Goal: Answer question/provide support: Share knowledge or assist other users

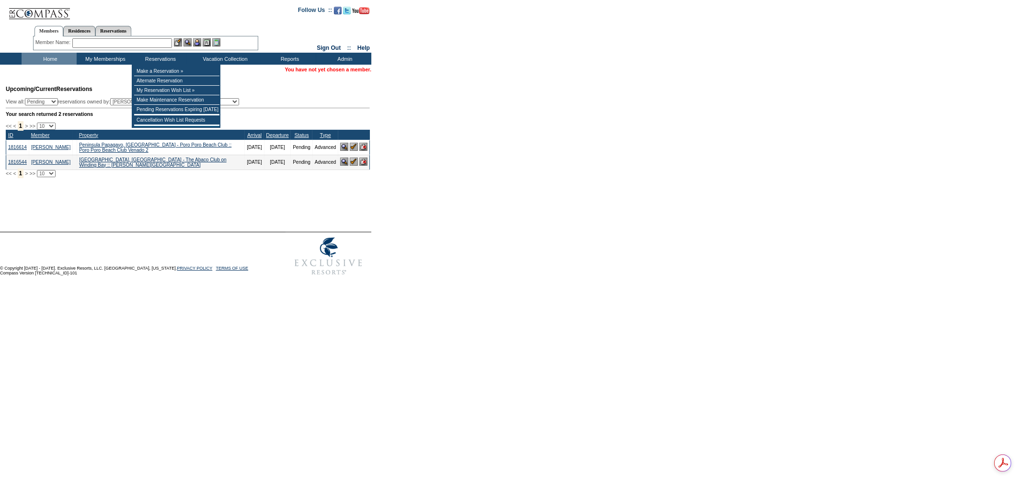
click at [149, 39] on input "text" at bounding box center [122, 43] width 100 height 10
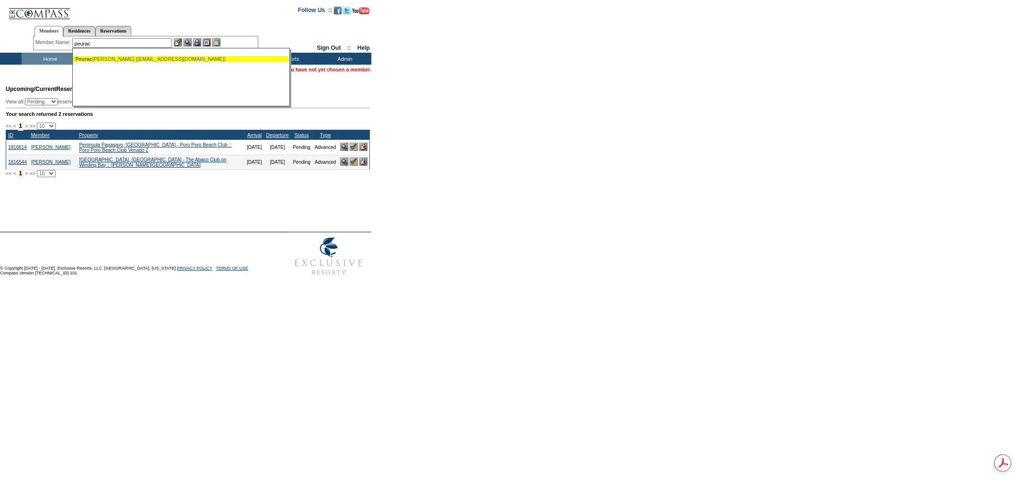
click at [159, 61] on ul "Peurac h, Alex (aspeurach@gmail.com)" at bounding box center [181, 59] width 216 height 11
click at [157, 60] on div "Peurac h, Alex (aspeurach@gmail.com)" at bounding box center [180, 59] width 211 height 6
type input "Peurach, Alex (aspeurach@gmail.com)"
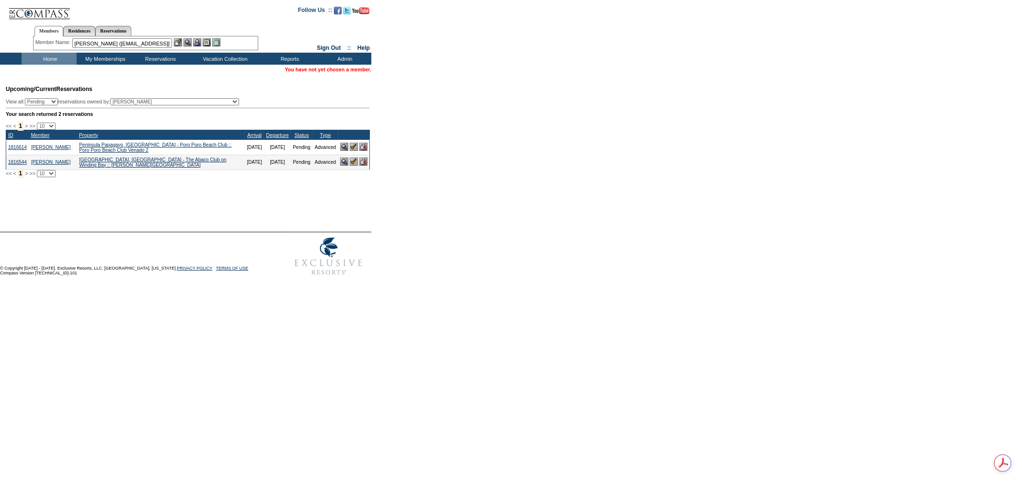
click at [199, 37] on div "Member Name: Peurach, Alex (aspeurach@gmail.com) Peurac h, Alex (aspeurach@gmai…" at bounding box center [145, 43] width 225 height 14
click at [199, 41] on img at bounding box center [197, 42] width 8 height 8
click at [364, 75] on table "Upcoming/Current Reservations View all: Pending Confirmed Cancelled TempHold re…" at bounding box center [186, 131] width 371 height 113
click at [364, 73] on table "You are acting on behalf of: Alex Peurach" at bounding box center [317, 70] width 112 height 9
click at [361, 68] on link "[PERSON_NAME]" at bounding box center [350, 70] width 43 height 6
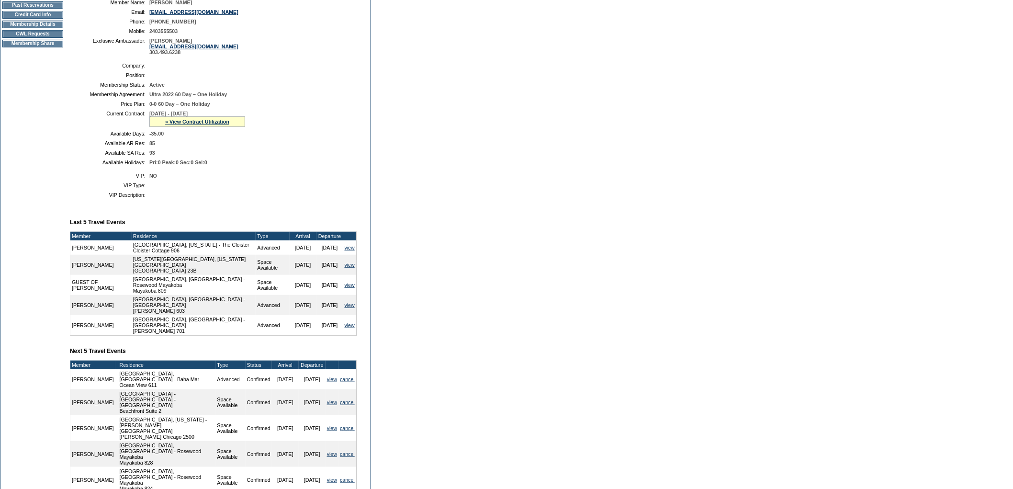
scroll to position [156, 0]
click at [210, 125] on link "» View Contract Utilization" at bounding box center [197, 123] width 64 height 6
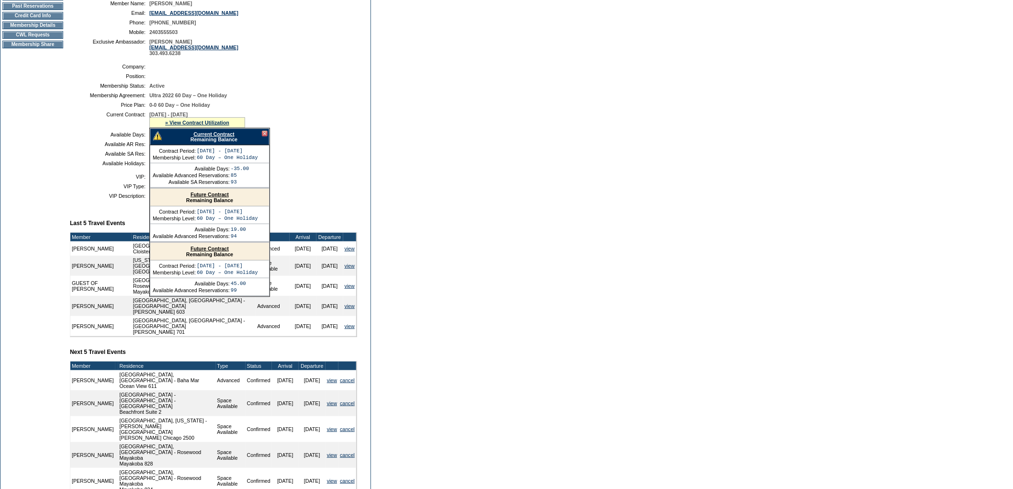
click at [214, 137] on link "Current Contract" at bounding box center [213, 134] width 41 height 6
click at [264, 137] on div at bounding box center [265, 134] width 6 height 6
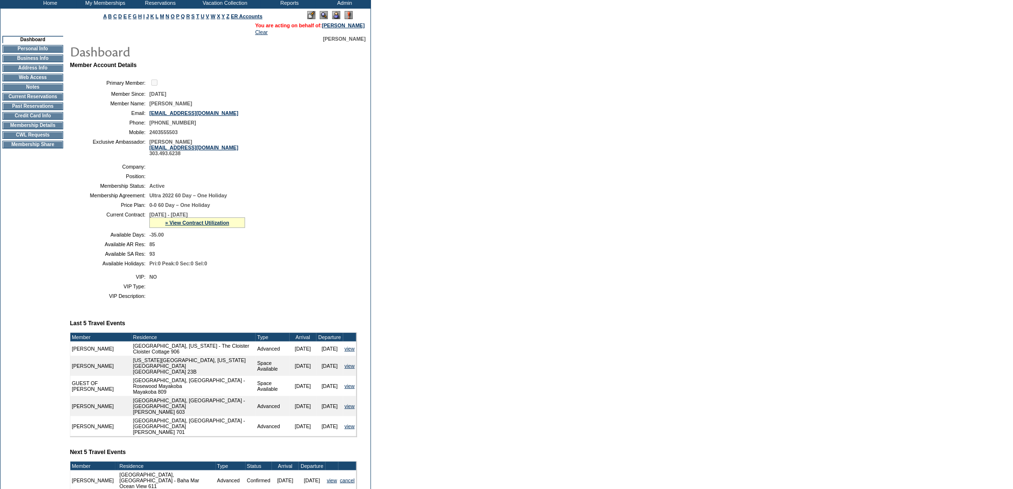
scroll to position [0, 0]
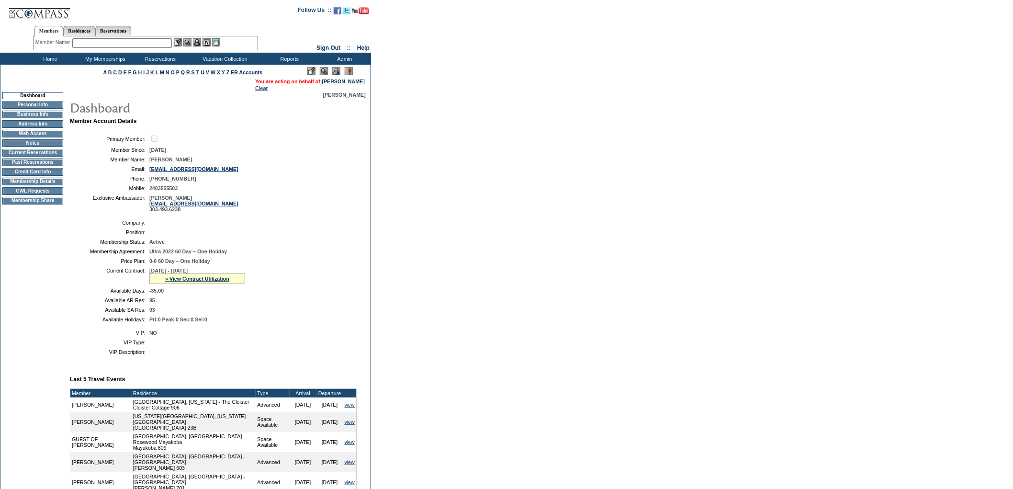
drag, startPoint x: 1, startPoint y: 10, endPoint x: 227, endPoint y: -28, distance: 228.3
click at [227, 0] on html "Follow Us ::" at bounding box center [506, 372] width 1013 height 745
click at [133, 46] on input "text" at bounding box center [122, 43] width 100 height 10
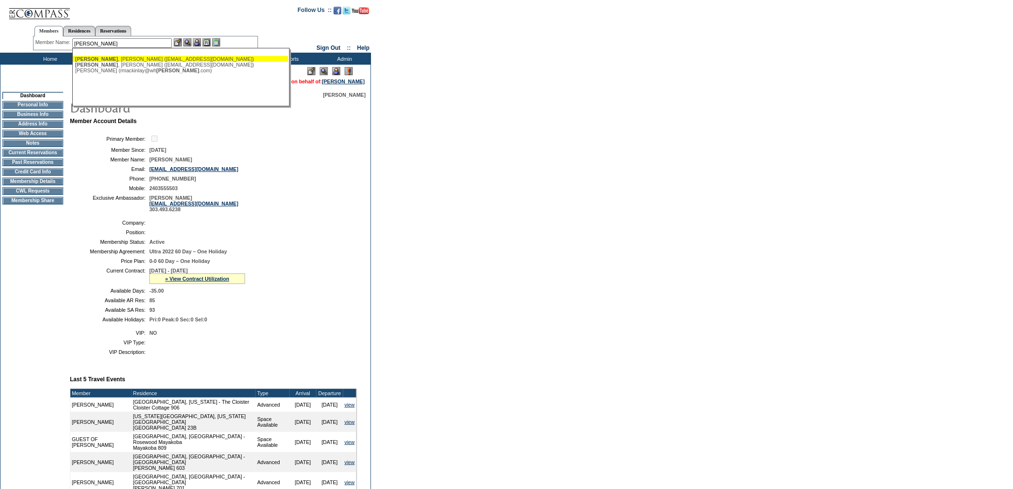
click at [155, 58] on div "[PERSON_NAME] ([EMAIL_ADDRESS][DOMAIN_NAME])" at bounding box center [180, 59] width 211 height 6
type input "[PERSON_NAME] ([EMAIL_ADDRESS][DOMAIN_NAME])"
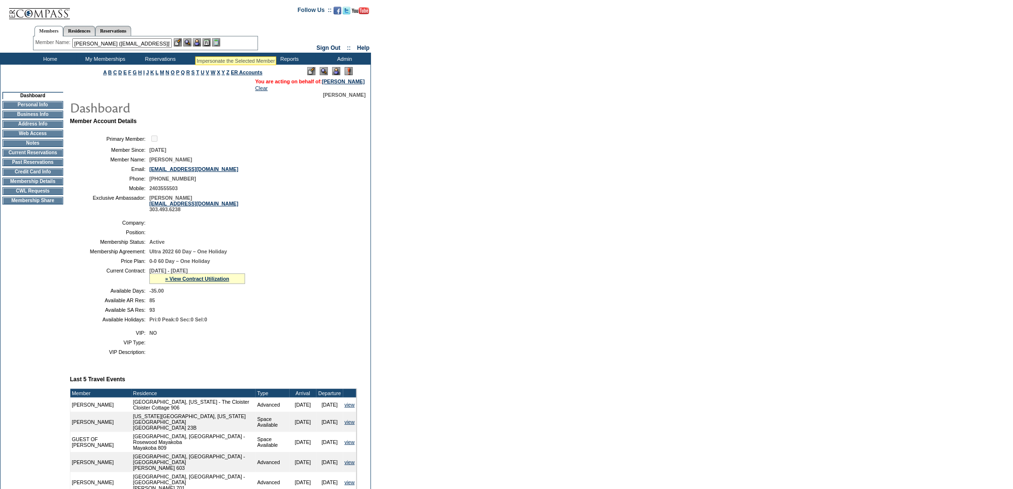
click at [198, 44] on img at bounding box center [197, 42] width 8 height 8
click at [333, 80] on link "[PERSON_NAME]" at bounding box center [343, 82] width 43 height 6
